Goal: Find contact information: Find contact information

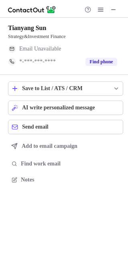
scroll to position [4, 4]
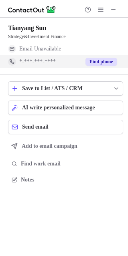
click at [79, 65] on div "*-***-***-****" at bounding box center [44, 61] width 72 height 13
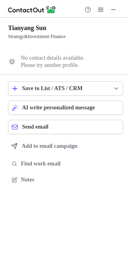
scroll to position [161, 128]
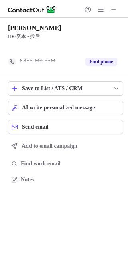
scroll to position [161, 128]
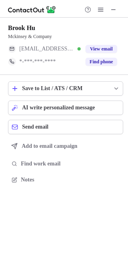
scroll to position [174, 128]
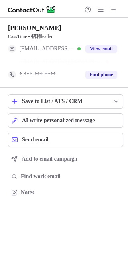
scroll to position [4, 4]
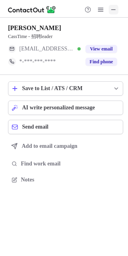
click at [115, 8] on span at bounding box center [113, 9] width 6 height 6
